Goal: Navigation & Orientation: Find specific page/section

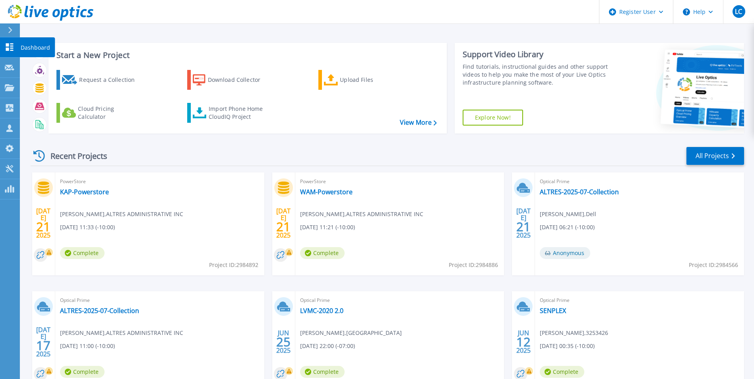
click at [9, 46] on icon at bounding box center [10, 47] width 8 height 8
